Goal: Information Seeking & Learning: Understand process/instructions

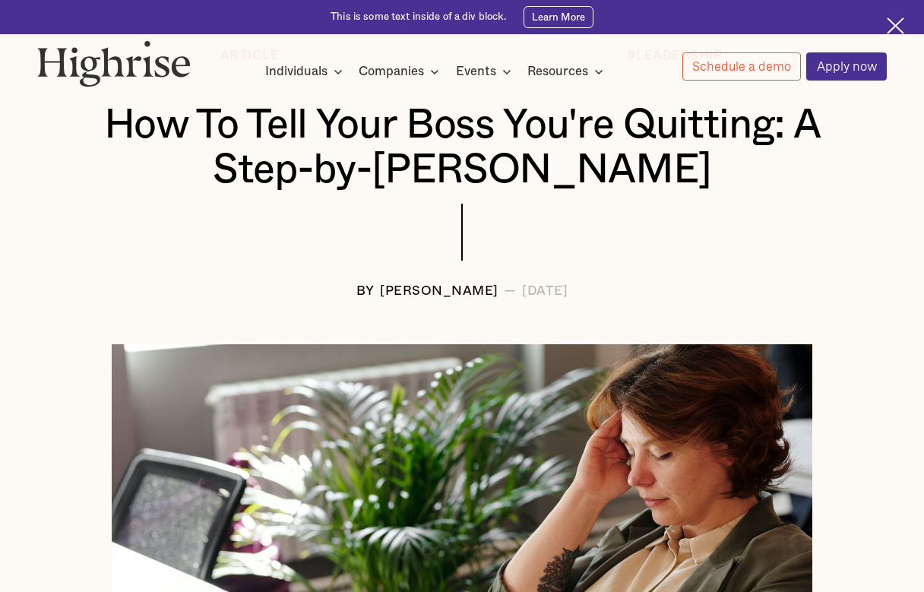
scroll to position [864, 0]
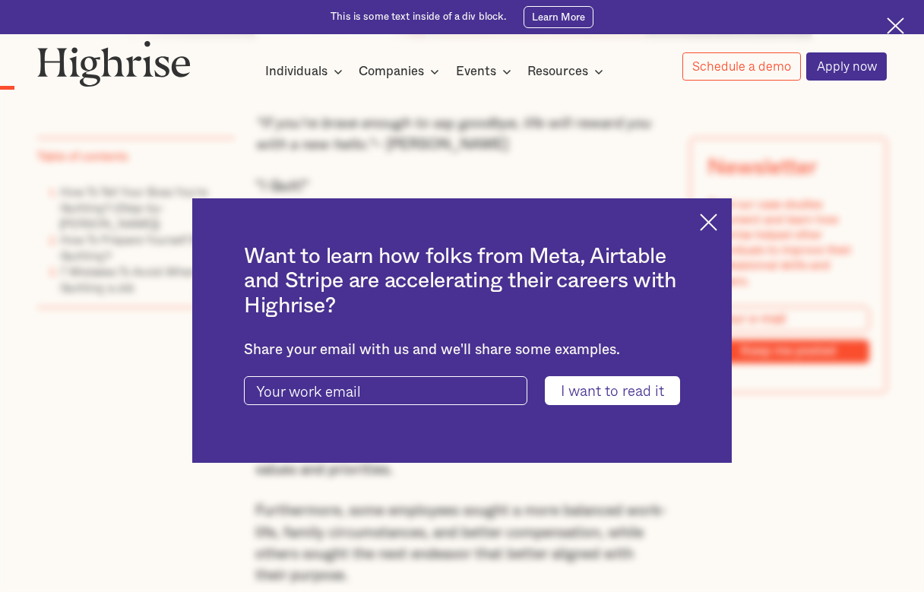
drag, startPoint x: 493, startPoint y: 121, endPoint x: 490, endPoint y: 154, distance: 33.5
click at [490, 154] on div "Want to learn how folks from Meta, Airtable and Stripe are accelerating their c…" at bounding box center [462, 330] width 924 height 592
click at [727, 233] on div "Want to learn how folks from Meta, Airtable and Stripe are accelerating their c…" at bounding box center [462, 330] width 540 height 264
click at [715, 229] on img at bounding box center [708, 222] width 17 height 17
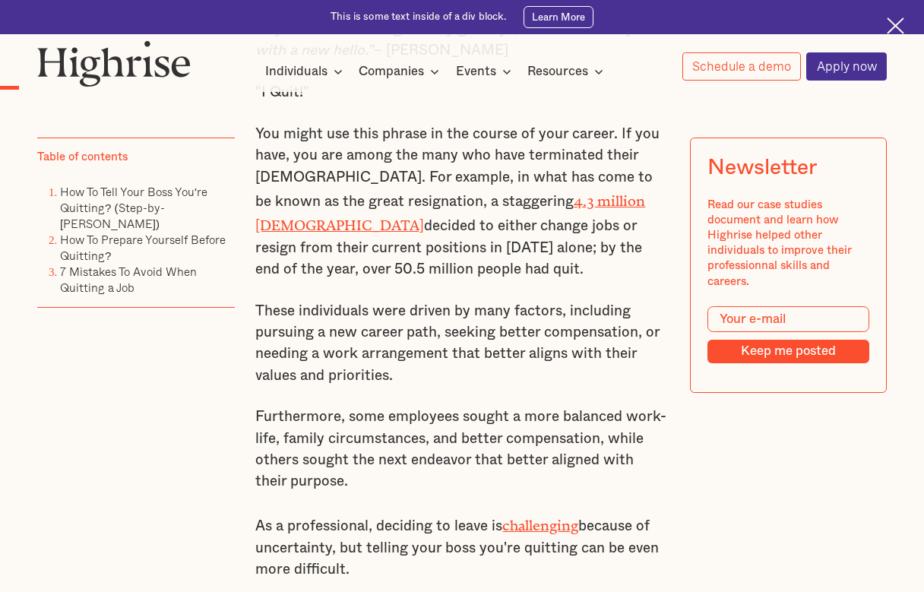
scroll to position [972, 0]
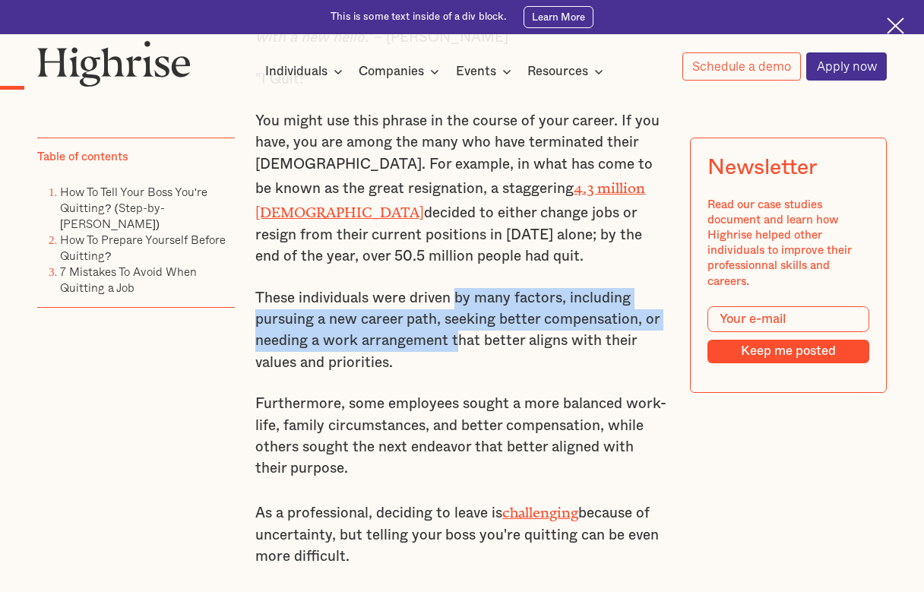
drag, startPoint x: 457, startPoint y: 285, endPoint x: 457, endPoint y: 337, distance: 51.7
click at [457, 337] on p "These individuals were driven by many factors, including pursuing a new career …" at bounding box center [461, 331] width 413 height 86
drag, startPoint x: 480, startPoint y: 334, endPoint x: 479, endPoint y: 299, distance: 35.0
click at [479, 299] on p "These individuals were driven by many factors, including pursuing a new career …" at bounding box center [461, 331] width 413 height 86
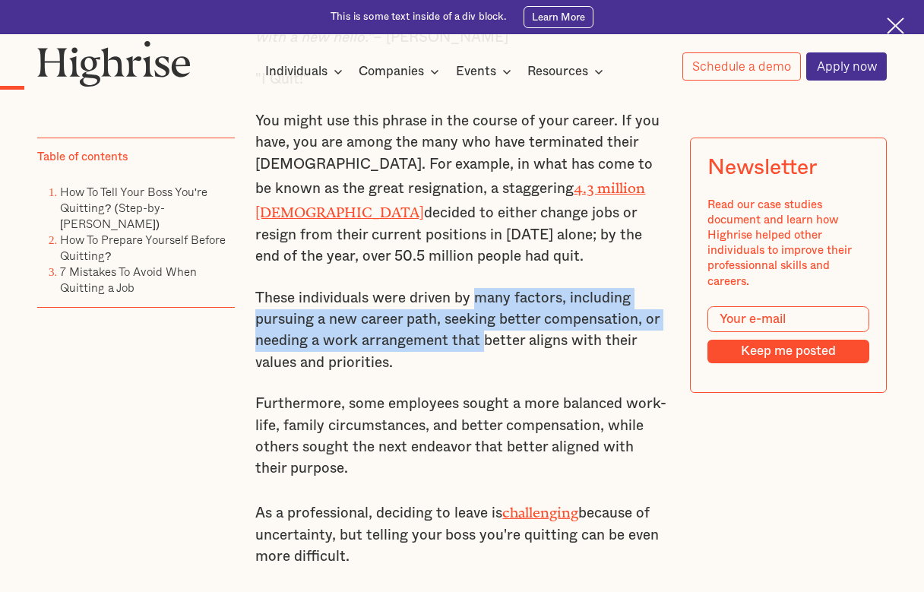
click at [479, 290] on p "These individuals were driven by many factors, including pursuing a new career …" at bounding box center [461, 331] width 413 height 86
drag, startPoint x: 452, startPoint y: 283, endPoint x: 452, endPoint y: 335, distance: 52.5
click at [452, 335] on p "These individuals were driven by many factors, including pursuing a new career …" at bounding box center [461, 331] width 413 height 86
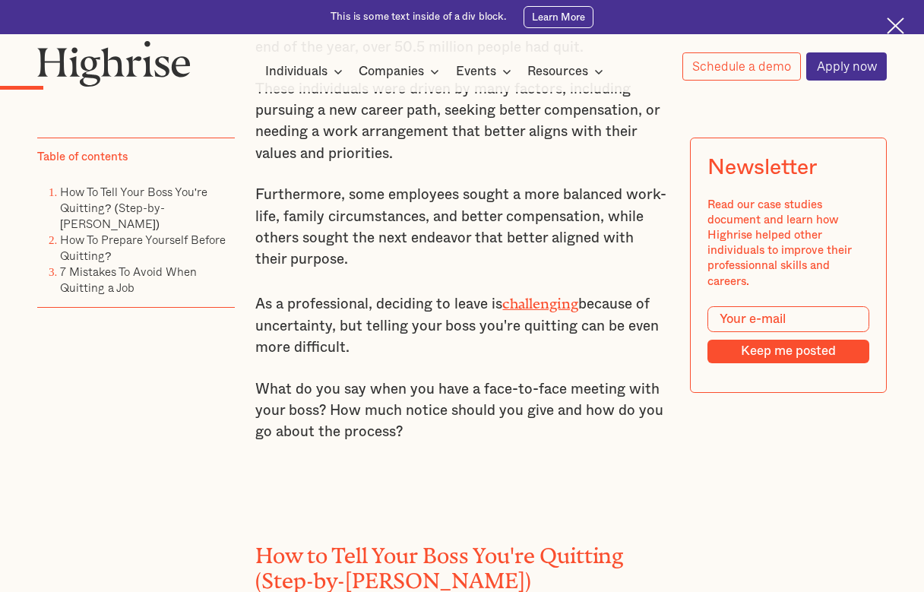
scroll to position [1186, 0]
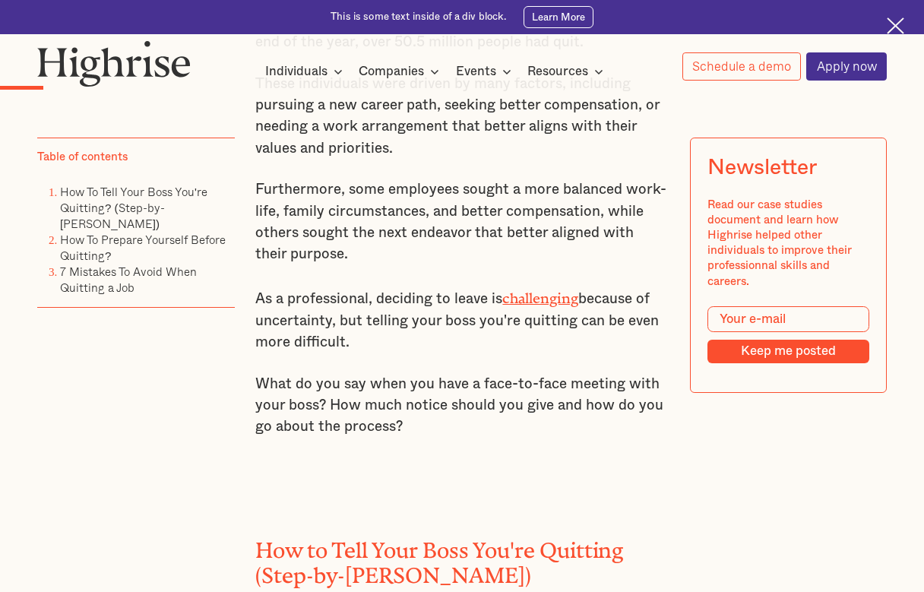
drag, startPoint x: 458, startPoint y: 182, endPoint x: 458, endPoint y: 224, distance: 41.8
click at [458, 224] on p "Furthermore, some employees sought a more balanced work-life, family circumstan…" at bounding box center [461, 222] width 413 height 86
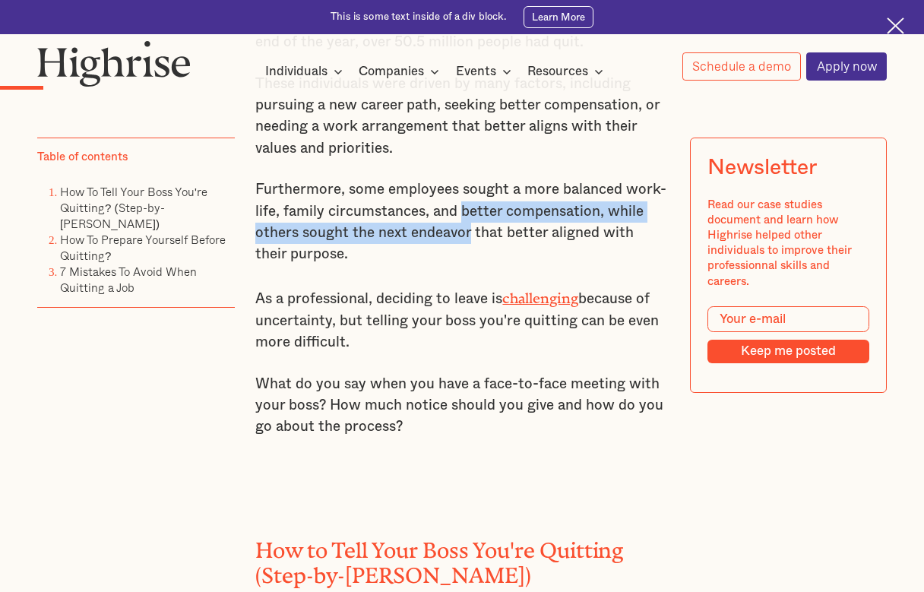
drag, startPoint x: 458, startPoint y: 224, endPoint x: 458, endPoint y: 203, distance: 21.3
click at [458, 203] on p "Furthermore, some employees sought a more balanced work-life, family circumstan…" at bounding box center [461, 222] width 413 height 86
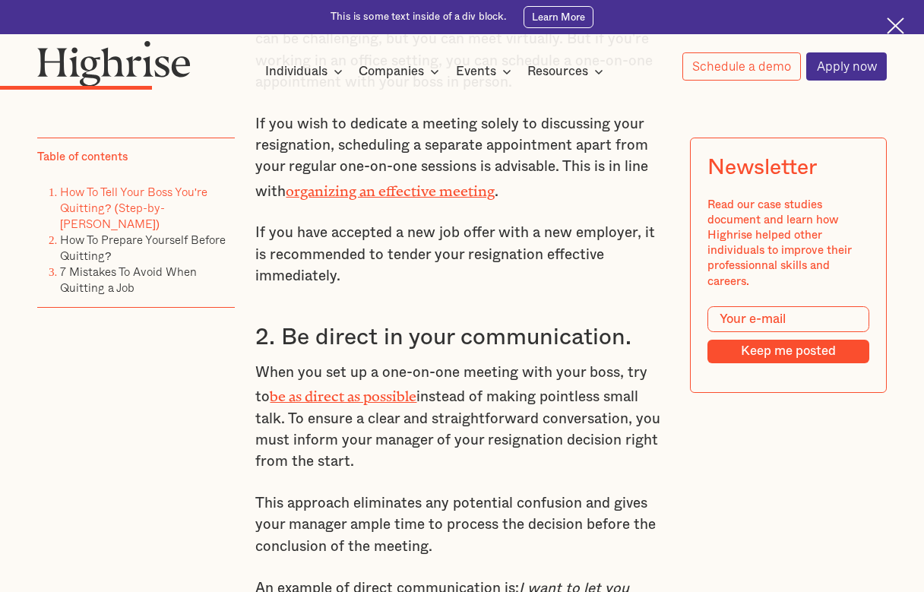
scroll to position [2380, 0]
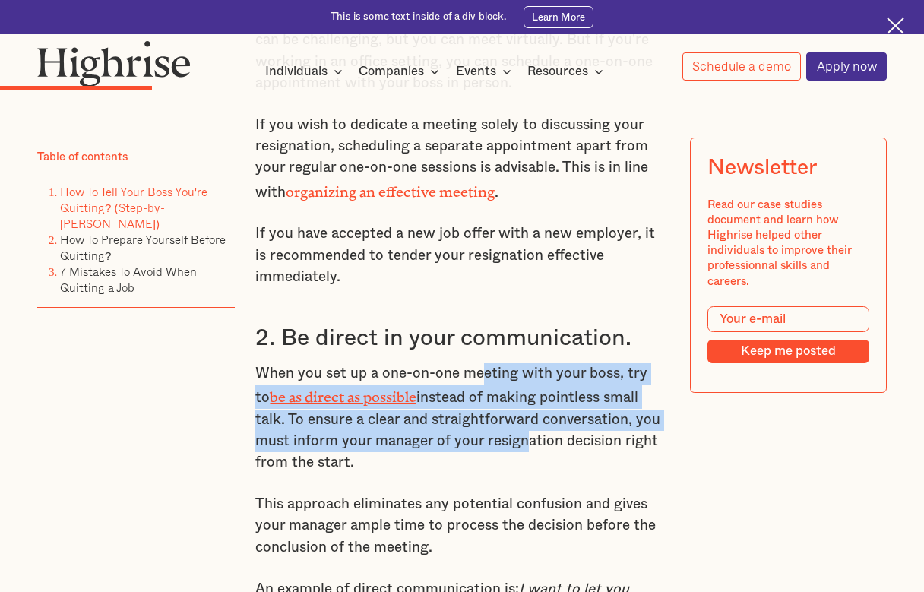
drag, startPoint x: 480, startPoint y: 363, endPoint x: 474, endPoint y: 423, distance: 61.1
click at [474, 423] on p "When you set up a one-on-one meeting with your boss, try to be as direct as pos…" at bounding box center [461, 418] width 413 height 111
drag, startPoint x: 464, startPoint y: 360, endPoint x: 461, endPoint y: 418, distance: 58.6
click at [461, 418] on p "When you set up a one-on-one meeting with your boss, try to be as direct as pos…" at bounding box center [461, 418] width 413 height 111
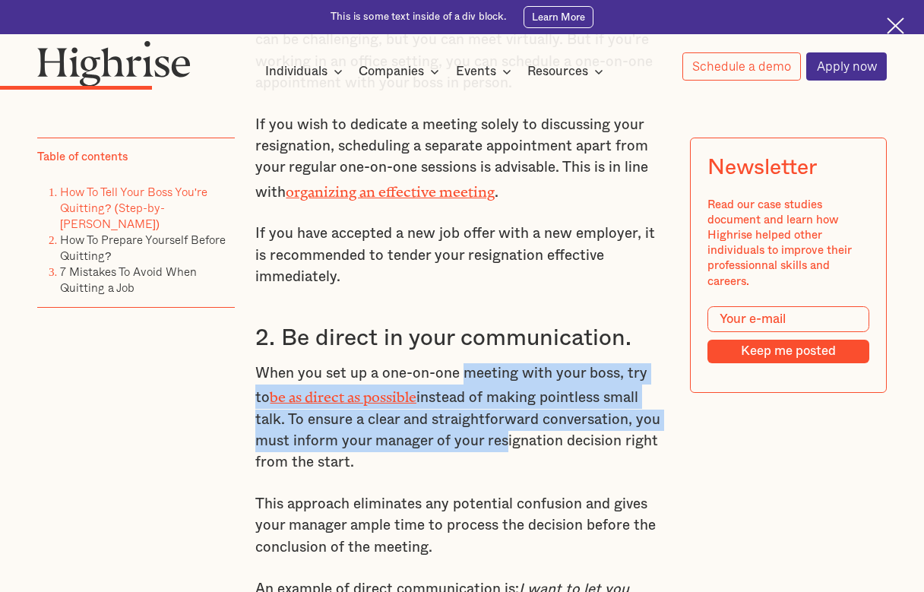
click at [461, 418] on p "When you set up a one-on-one meeting with your boss, try to be as direct as pos…" at bounding box center [461, 418] width 413 height 111
drag, startPoint x: 457, startPoint y: 355, endPoint x: 448, endPoint y: 423, distance: 69.0
click at [448, 423] on p "When you set up a one-on-one meeting with your boss, try to be as direct as pos…" at bounding box center [461, 418] width 413 height 111
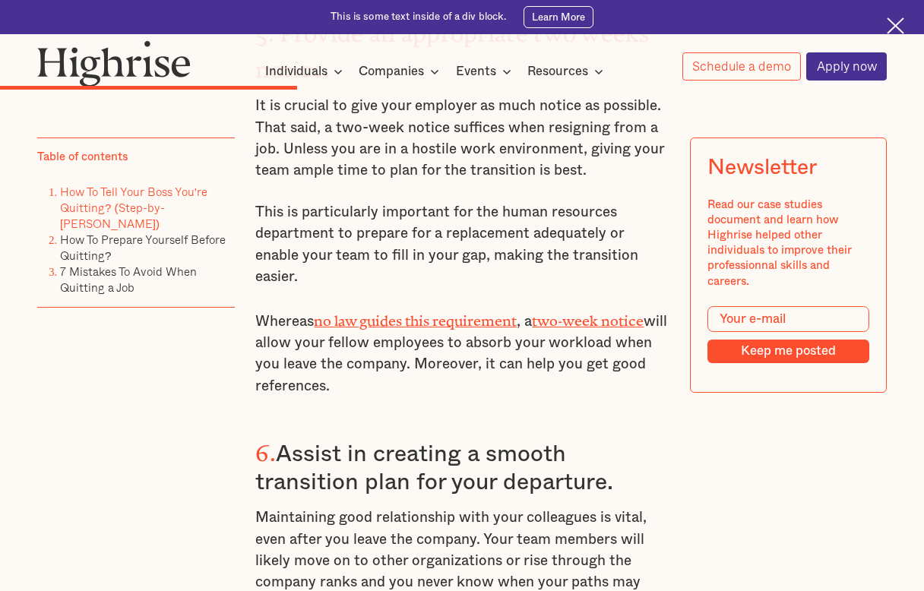
scroll to position [3949, 0]
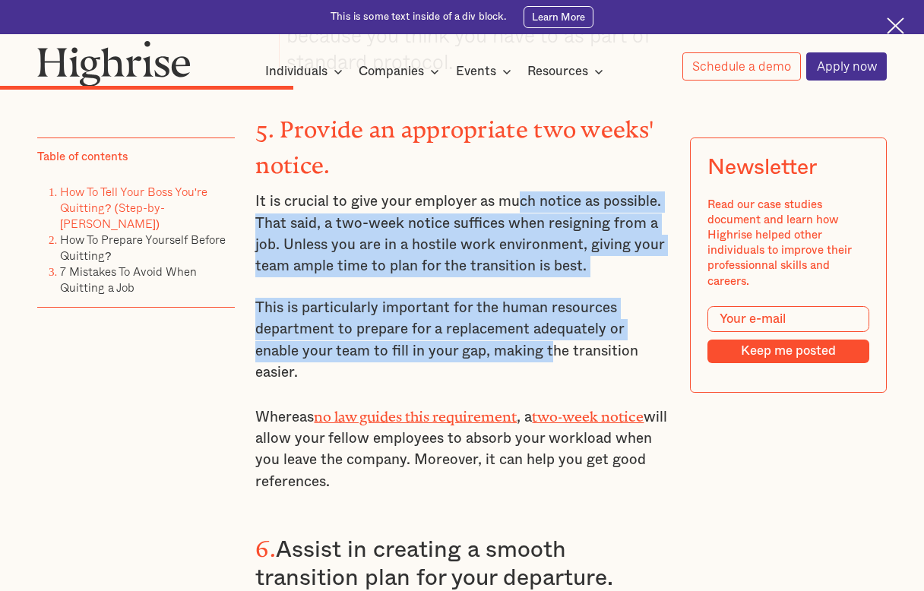
drag, startPoint x: 512, startPoint y: 171, endPoint x: 500, endPoint y: 318, distance: 147.2
click at [500, 318] on p "This is particularly important for the human resources department to prepare fo…" at bounding box center [461, 341] width 413 height 86
drag, startPoint x: 480, startPoint y: 316, endPoint x: 496, endPoint y: 159, distance: 158.1
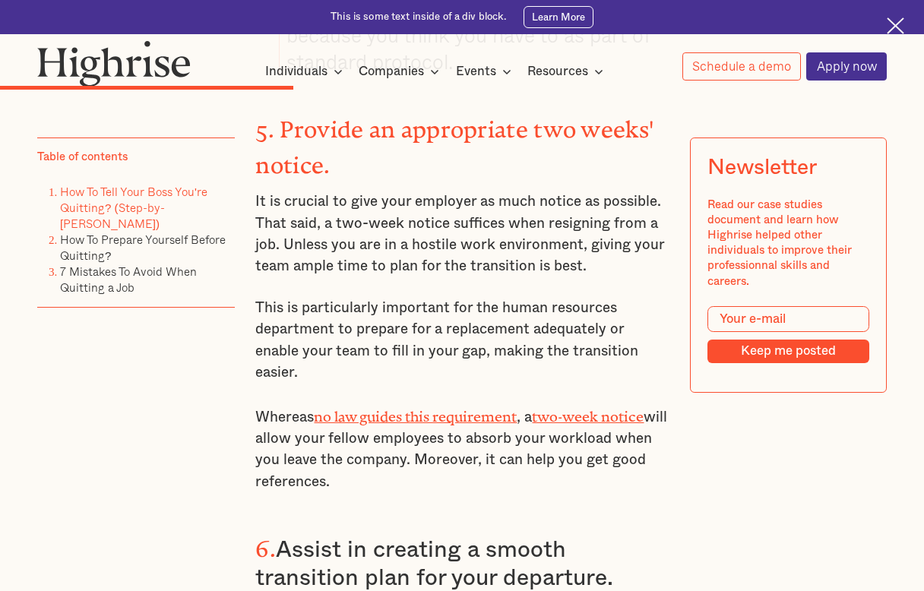
click at [484, 197] on p "It is crucial to give your employer as much notice as possible. That said, a tw…" at bounding box center [461, 235] width 413 height 86
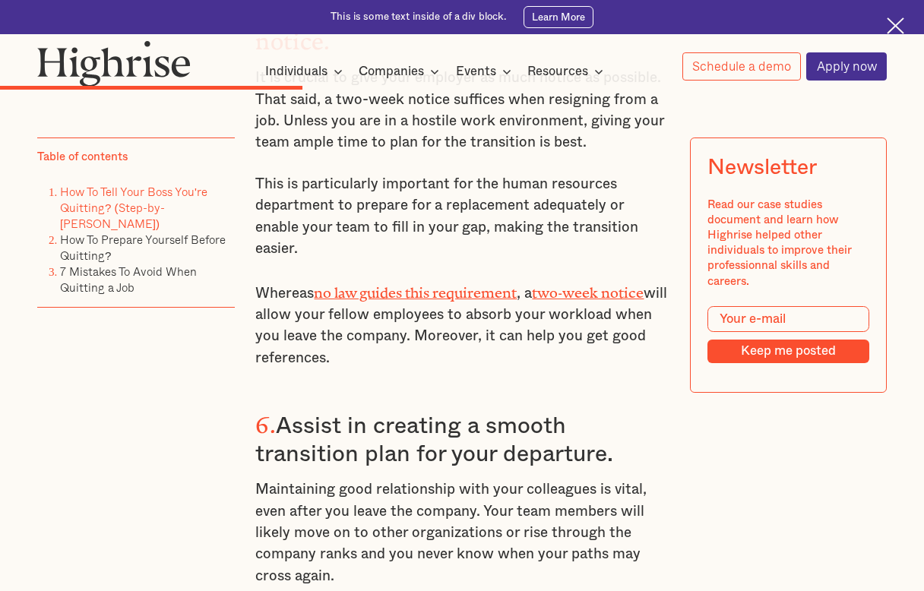
scroll to position [4237, 0]
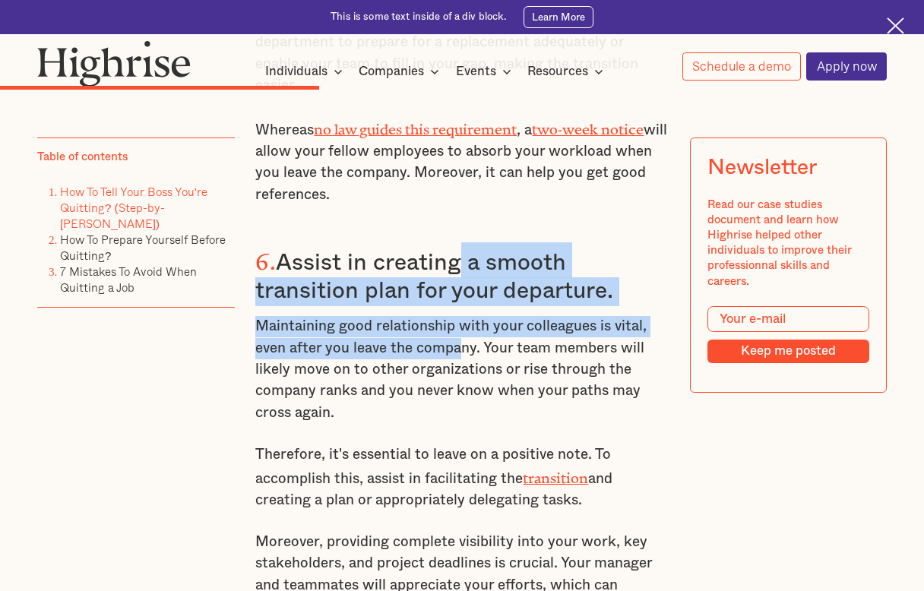
drag, startPoint x: 461, startPoint y: 184, endPoint x: 461, endPoint y: 287, distance: 102.6
click at [461, 316] on p "Maintaining good relationship with your colleagues is vital, even after you lea…" at bounding box center [461, 370] width 413 height 108
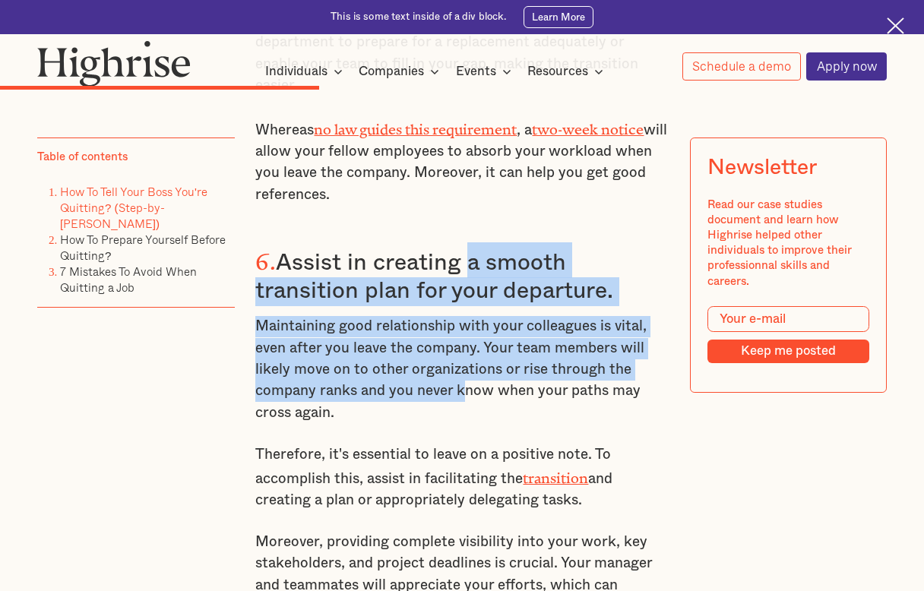
drag, startPoint x: 463, startPoint y: 329, endPoint x: 468, endPoint y: 193, distance: 136.2
click at [468, 243] on h3 "6. Assist in creating a smooth transition plan for your departure." at bounding box center [461, 275] width 413 height 65
drag, startPoint x: 464, startPoint y: 193, endPoint x: 464, endPoint y: 316, distance: 123.2
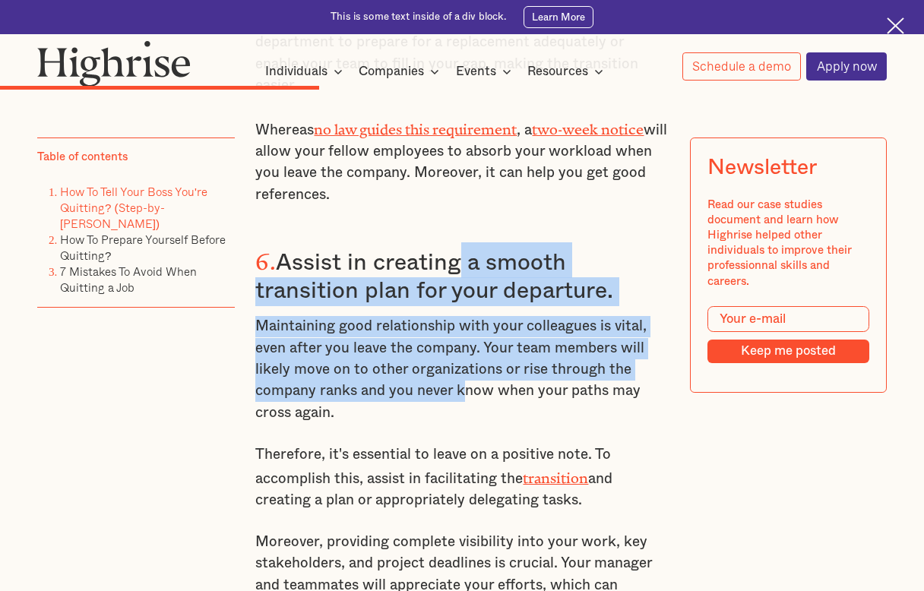
click at [464, 316] on p "Maintaining good relationship with your colleagues is vital, even after you lea…" at bounding box center [461, 370] width 413 height 108
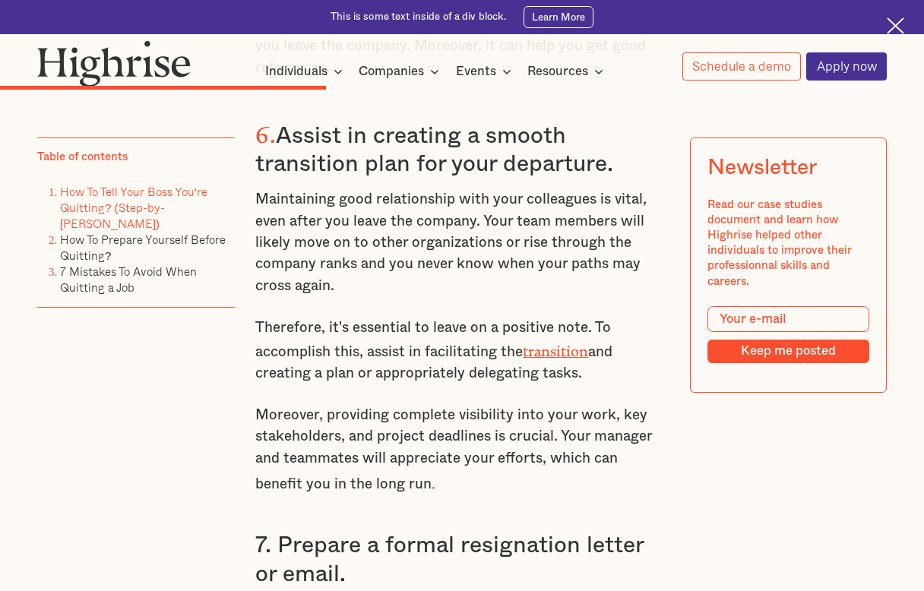
scroll to position [4378, 0]
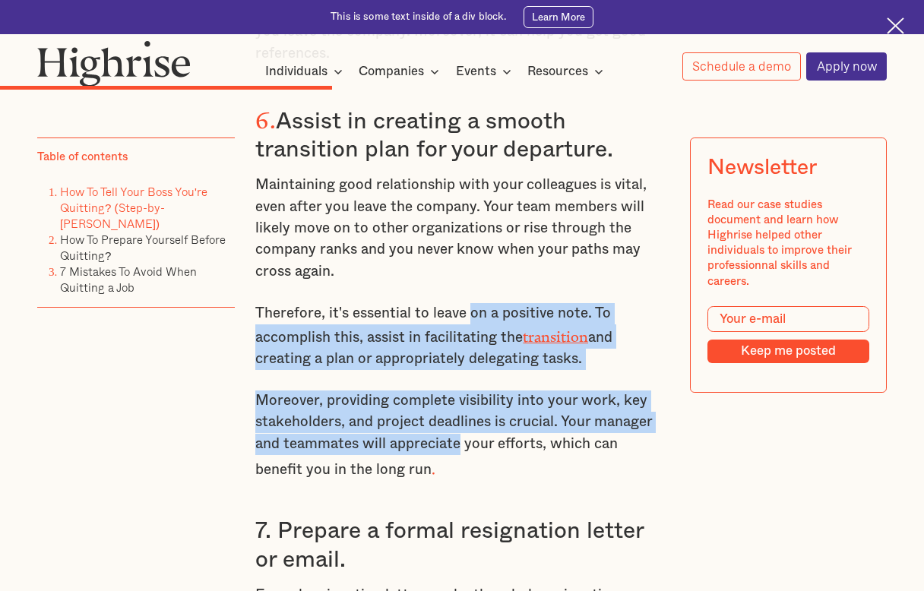
drag, startPoint x: 468, startPoint y: 241, endPoint x: 460, endPoint y: 373, distance: 131.7
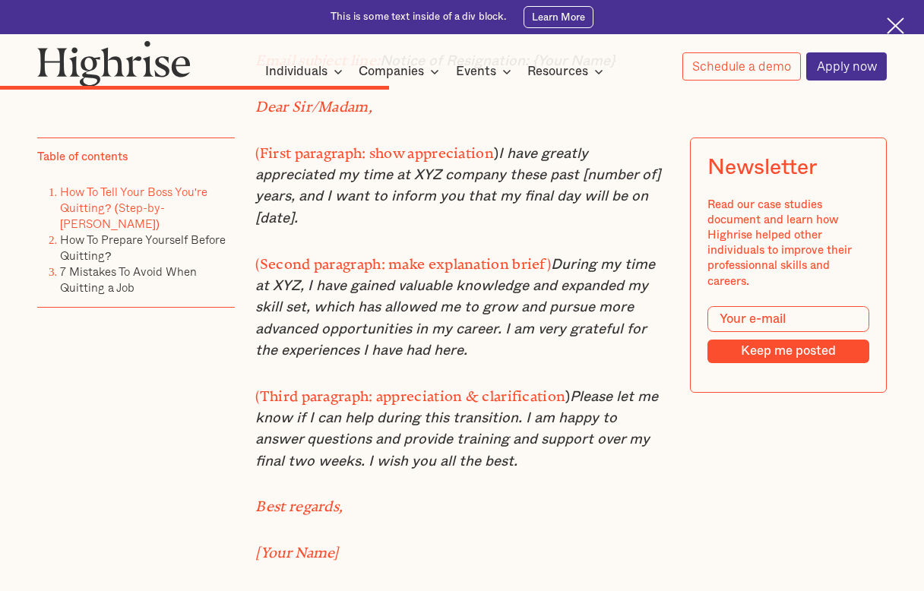
scroll to position [5128, 0]
